Goal: Obtain resource: Obtain resource

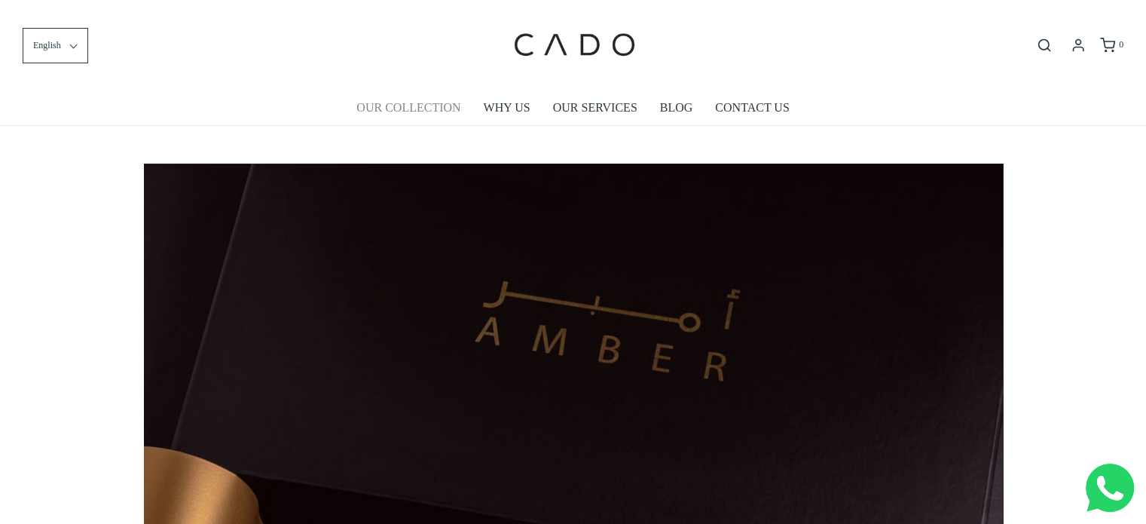
click at [437, 113] on link "OUR COLLECTION" at bounding box center [408, 107] width 104 height 35
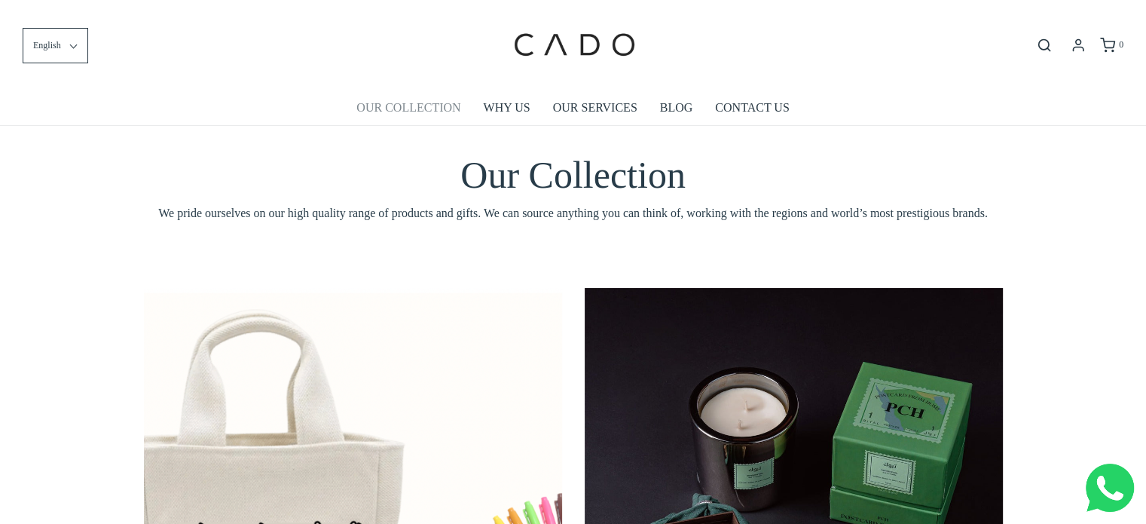
click at [414, 114] on link "OUR COLLECTION" at bounding box center [408, 107] width 104 height 35
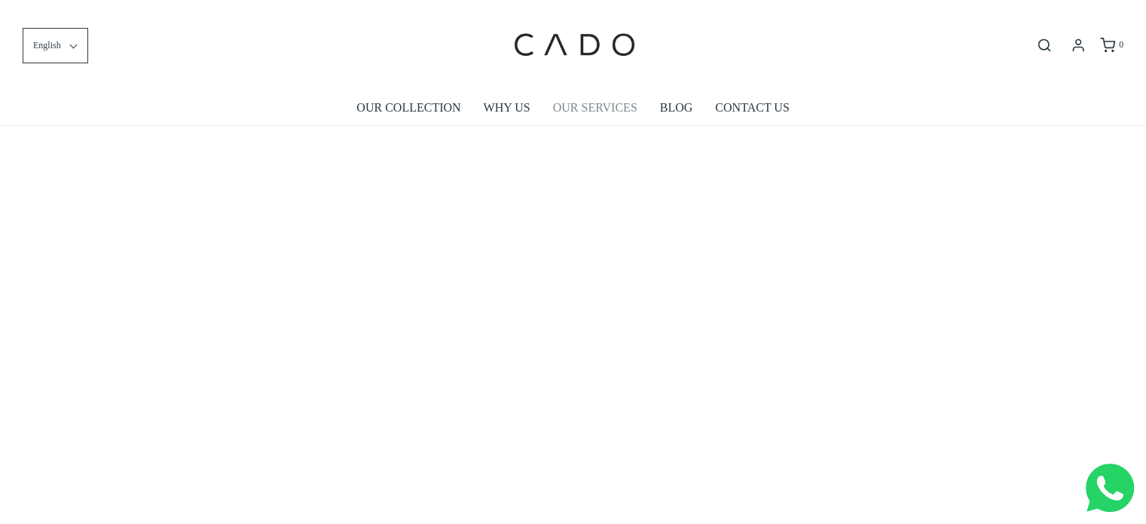
click at [619, 111] on link "OUR SERVICES" at bounding box center [595, 107] width 84 height 35
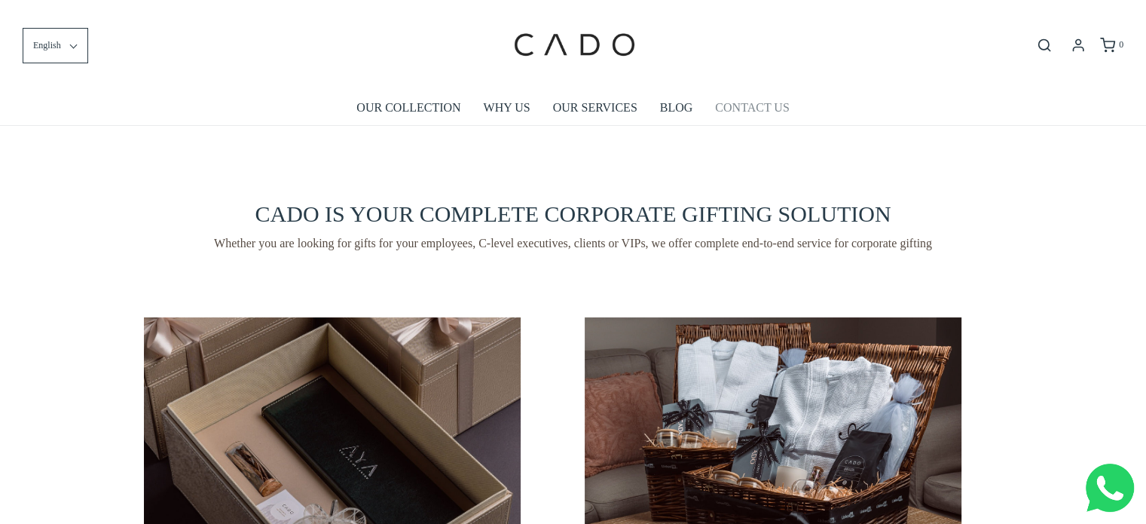
click at [732, 107] on link "CONTACT US" at bounding box center [752, 107] width 74 height 35
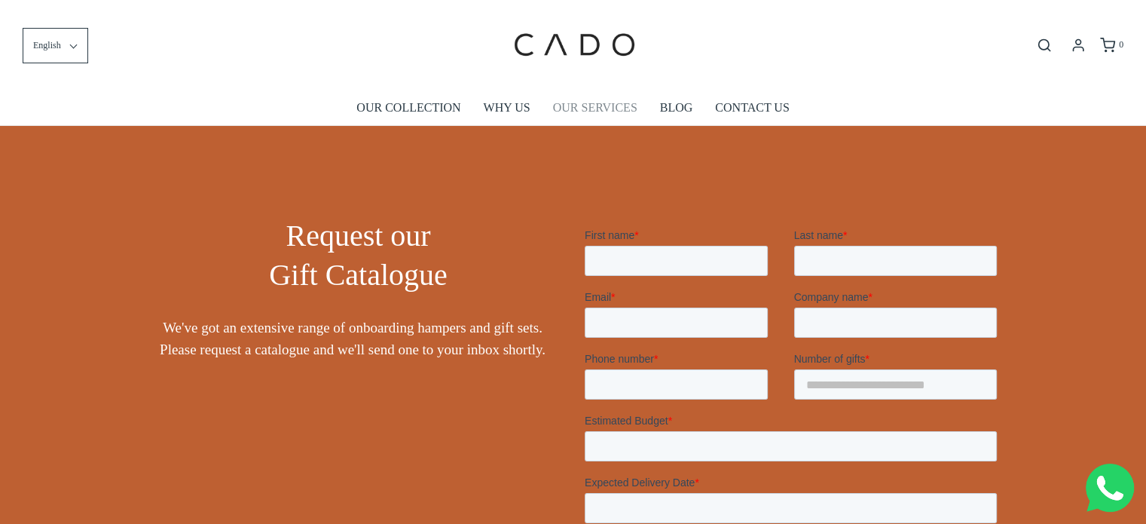
click at [573, 110] on link "OUR SERVICES" at bounding box center [595, 107] width 84 height 35
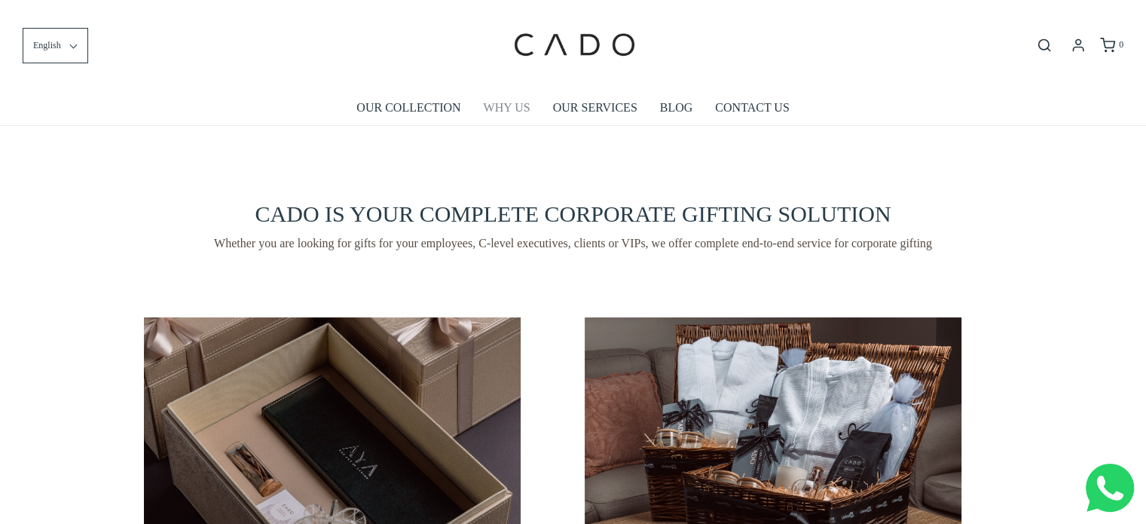
click at [512, 111] on link "WHY US" at bounding box center [507, 107] width 47 height 35
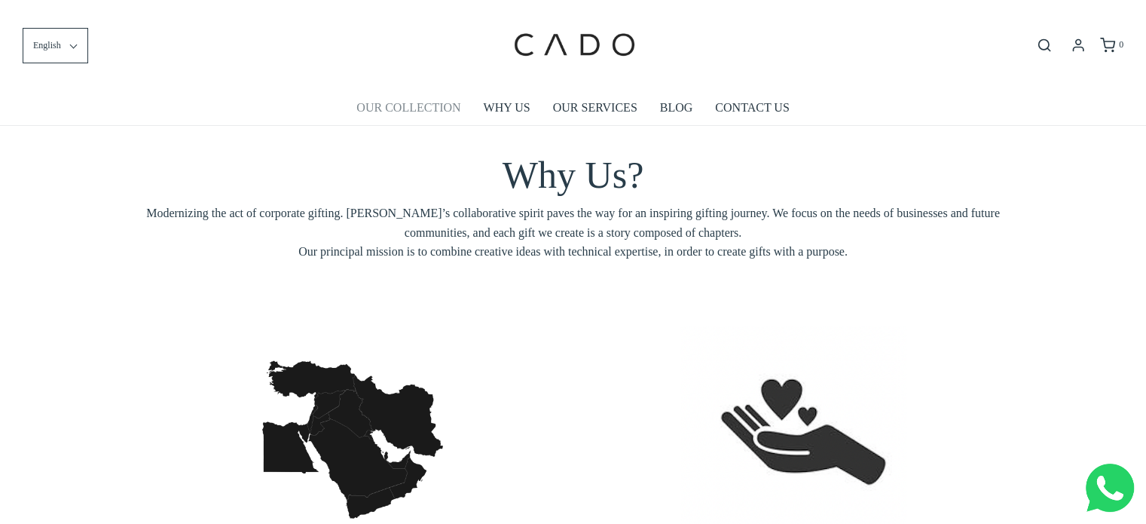
click at [456, 111] on link "OUR COLLECTION" at bounding box center [408, 107] width 104 height 35
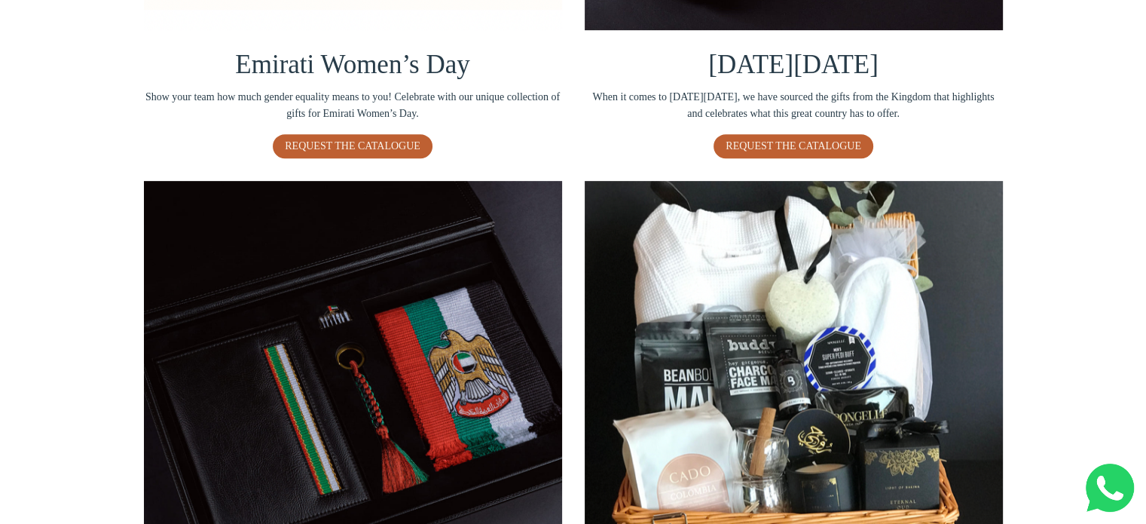
scroll to position [678, 0]
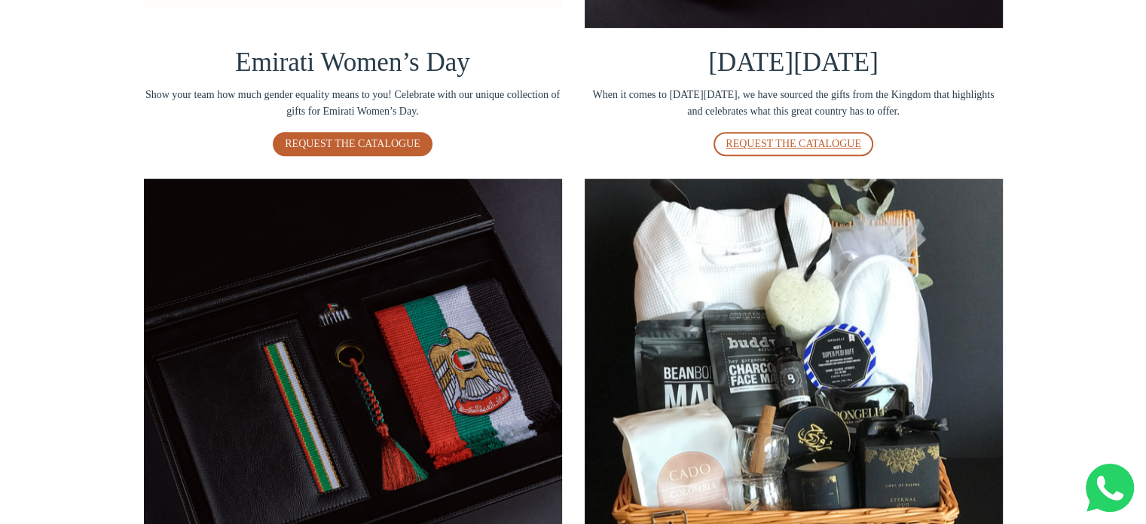
click at [805, 142] on span "REQUEST THE CATALOGUE" at bounding box center [793, 143] width 136 height 11
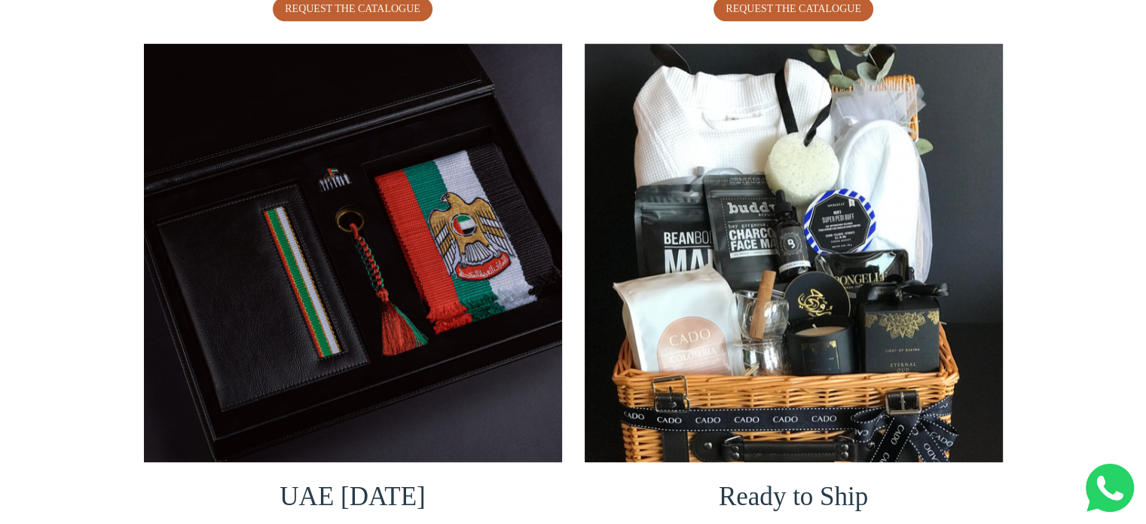
scroll to position [816, 0]
